Goal: Task Accomplishment & Management: Complete application form

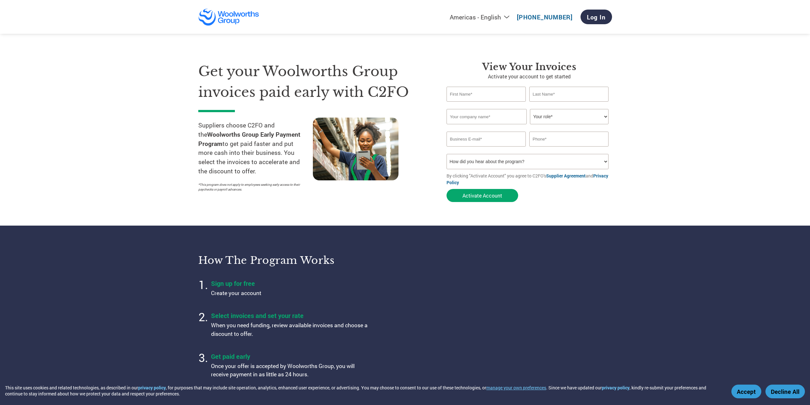
type input "[EMAIL_ADDRESS][DOMAIN_NAME]"
type input "0740887811"
click at [472, 95] on input "text" at bounding box center [487, 94] width 80 height 15
type input "Gabby"
click at [548, 93] on input "text" at bounding box center [570, 94] width 80 height 15
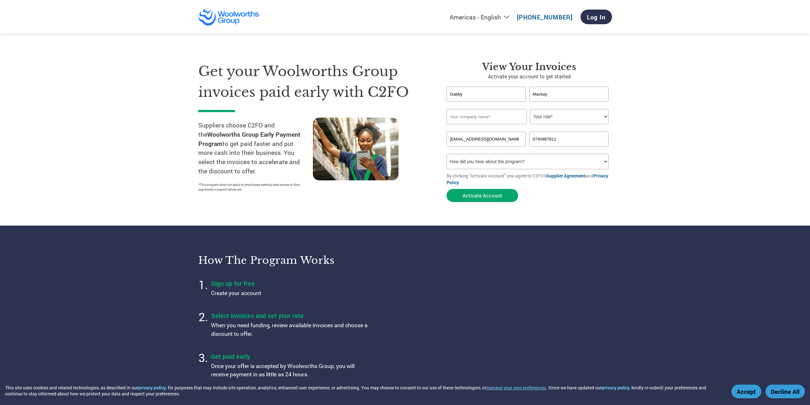
type input "Mackay"
click at [481, 116] on input "text" at bounding box center [487, 116] width 80 height 15
click at [477, 117] on input "Mackays Marjeting" at bounding box center [487, 116] width 80 height 15
type input "Mackays Marketing"
click at [562, 119] on select "Your role* CFO Controller Credit Manager Finance Director Treasurer CEO Preside…" at bounding box center [569, 116] width 79 height 15
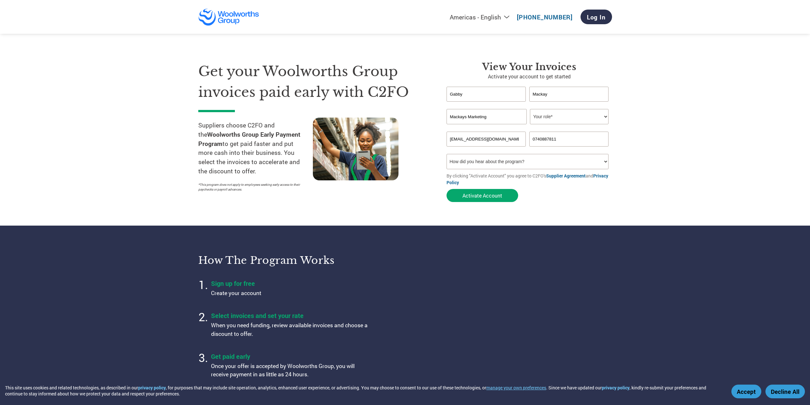
select select "OFFICE_MANAGER"
click at [530, 109] on select "Your role* CFO Controller Credit Manager Finance Director Treasurer CEO Preside…" at bounding box center [569, 116] width 79 height 15
drag, startPoint x: 466, startPoint y: 140, endPoint x: 443, endPoint y: 139, distance: 23.3
click at [443, 139] on div "View Your Invoices Activate your account to get started [PERSON_NAME] Invalid f…" at bounding box center [524, 133] width 175 height 144
click at [536, 161] on select "How did you hear about the program? Received a letter Email Social Media Online…" at bounding box center [528, 161] width 162 height 15
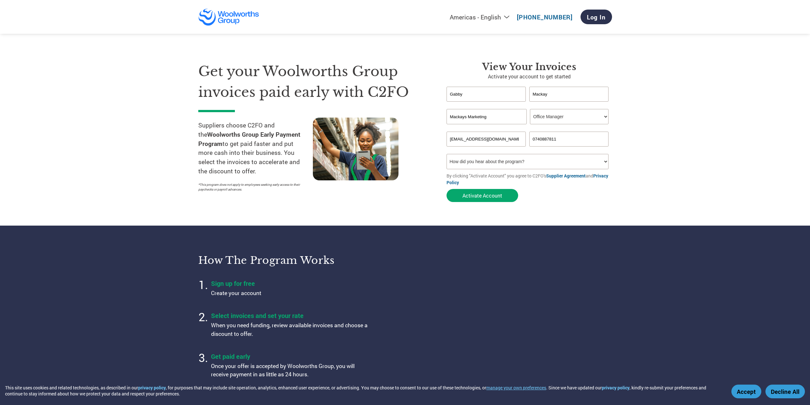
select select "Email"
click at [447, 154] on select "How did you hear about the program? Received a letter Email Social Media Online…" at bounding box center [528, 161] width 162 height 15
click at [517, 137] on input "[EMAIL_ADDRESS][DOMAIN_NAME]" at bounding box center [487, 139] width 80 height 15
drag, startPoint x: 513, startPoint y: 137, endPoint x: 526, endPoint y: 140, distance: 12.8
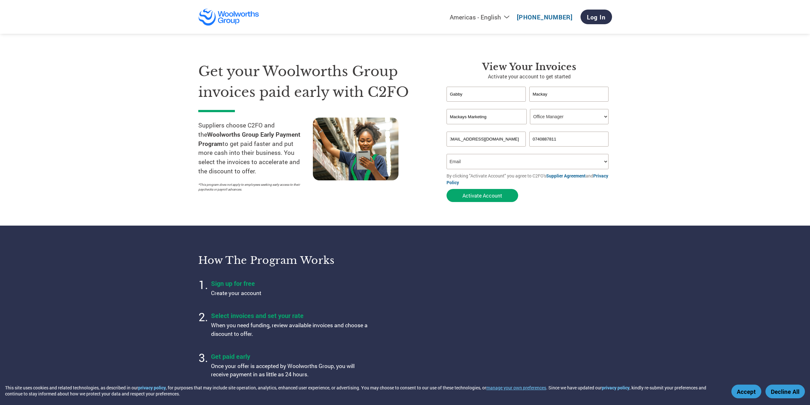
click at [526, 140] on input "[EMAIL_ADDRESS][DOMAIN_NAME]" at bounding box center [487, 139] width 80 height 15
type input "[EMAIL_ADDRESS][DOMAIN_NAME]"
click at [533, 150] on div "Inavlid Phone Number" at bounding box center [570, 149] width 80 height 4
click at [502, 197] on button "Activate Account" at bounding box center [483, 195] width 72 height 13
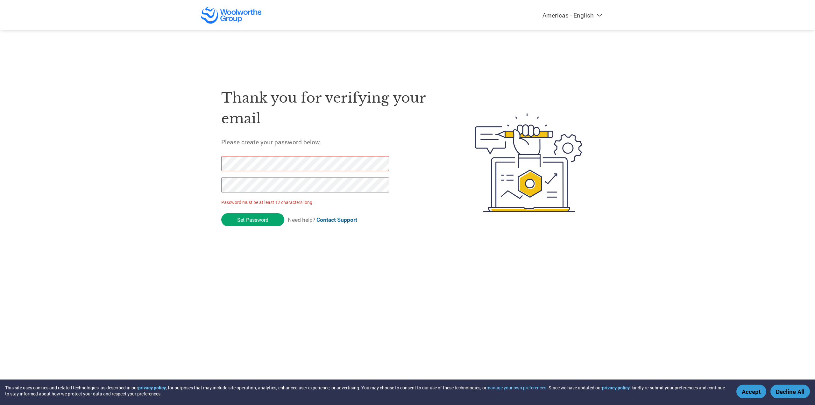
drag, startPoint x: 269, startPoint y: 218, endPoint x: 210, endPoint y: 165, distance: 79.3
click at [210, 165] on div "Thank you for verifying your email Please create your password below. Password …" at bounding box center [408, 162] width 414 height 169
click at [208, 188] on div "Thank you for verifying your email Please create your password below. Password …" at bounding box center [408, 162] width 414 height 169
click at [265, 219] on input "Set Password" at bounding box center [252, 219] width 63 height 13
